Goal: Task Accomplishment & Management: Use online tool/utility

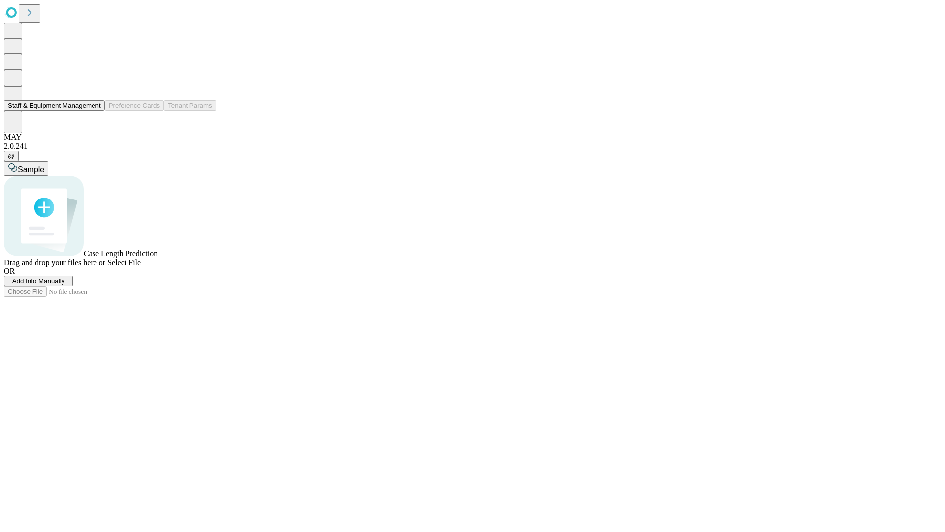
click at [94, 111] on button "Staff & Equipment Management" at bounding box center [54, 105] width 101 height 10
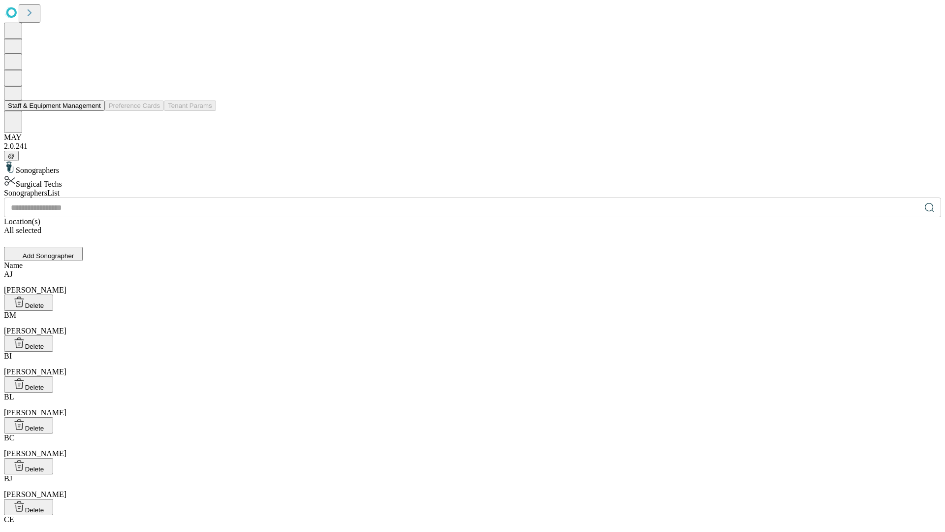
click at [94, 111] on button "Staff & Equipment Management" at bounding box center [54, 105] width 101 height 10
